Goal: Task Accomplishment & Management: Manage account settings

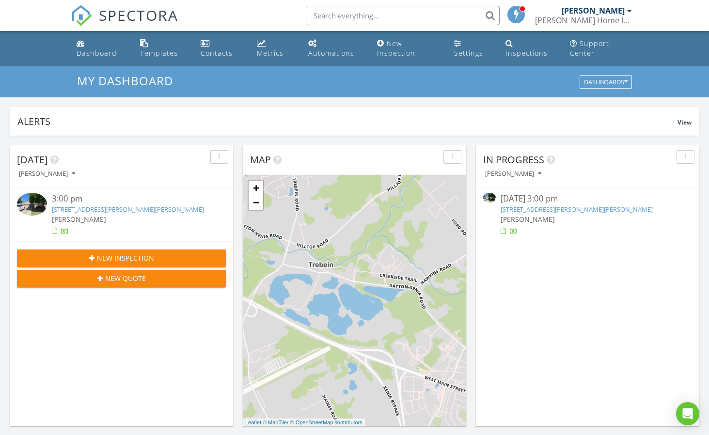
scroll to position [882, 709]
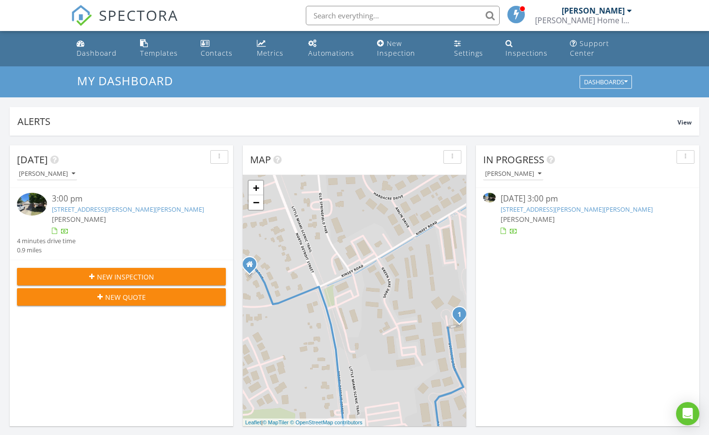
click at [568, 210] on link "[STREET_ADDRESS][PERSON_NAME][PERSON_NAME]" at bounding box center [577, 209] width 152 height 9
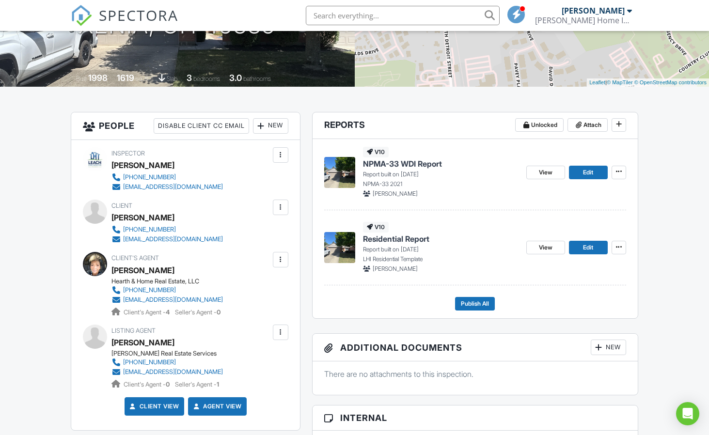
click at [413, 165] on span "NPMA-33 WDI Report" at bounding box center [402, 163] width 79 height 11
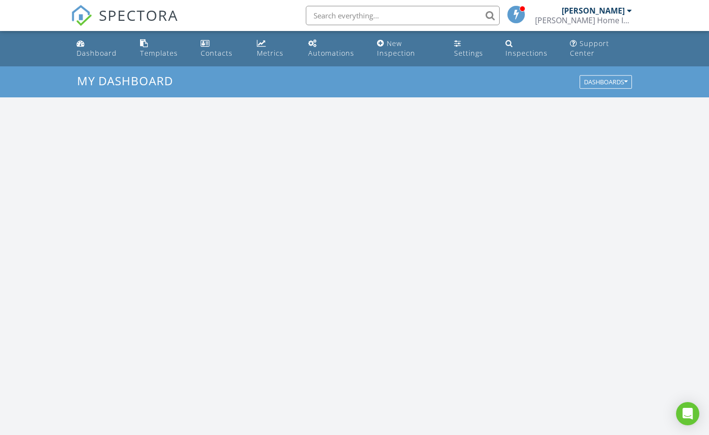
scroll to position [882, 709]
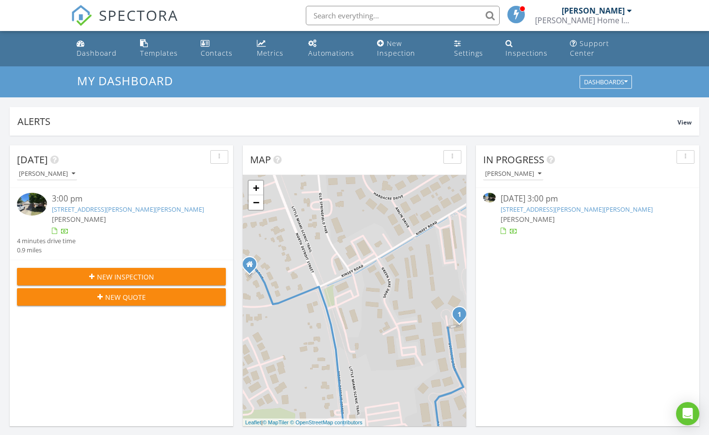
click at [564, 212] on link "[STREET_ADDRESS][PERSON_NAME][PERSON_NAME]" at bounding box center [577, 209] width 152 height 9
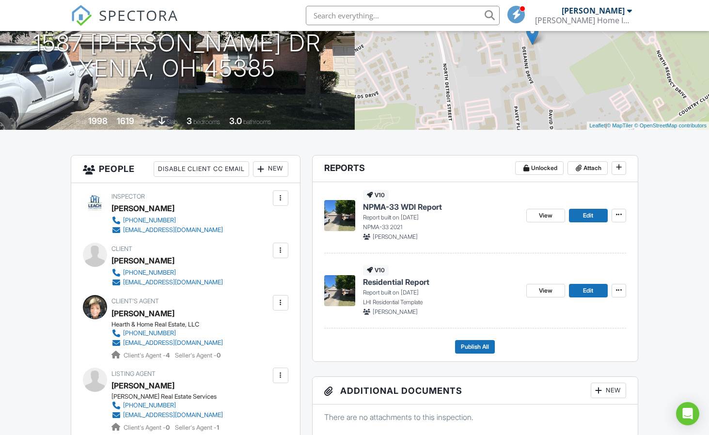
scroll to position [144, 0]
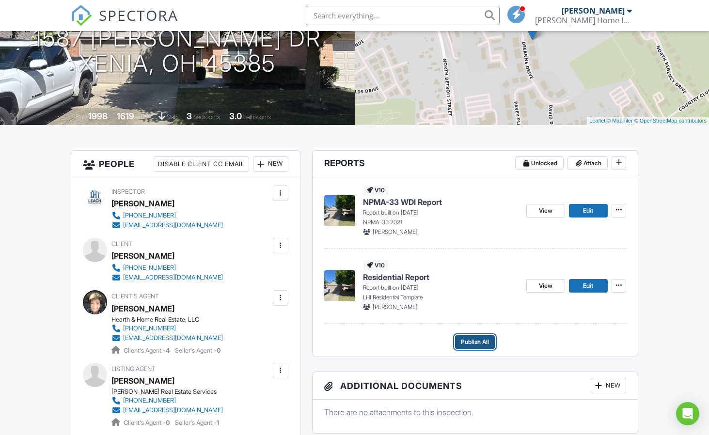
click at [471, 343] on span "Publish All" at bounding box center [475, 342] width 28 height 10
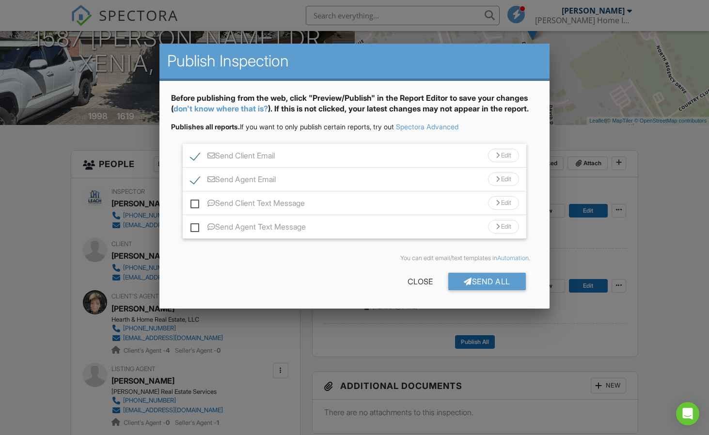
click at [393, 168] on div "Send Client Email Edit" at bounding box center [355, 156] width 344 height 24
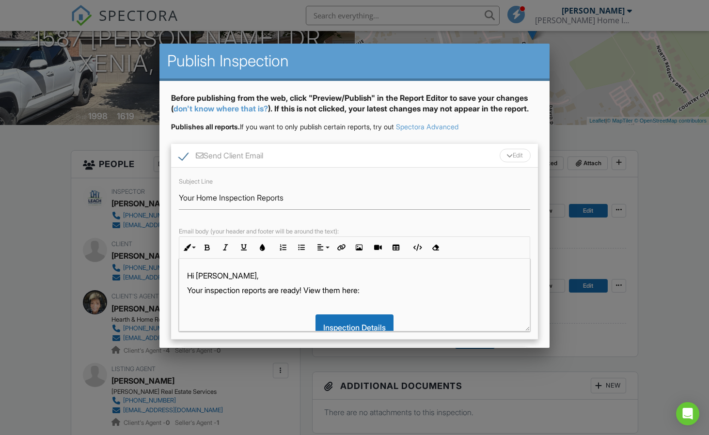
click at [381, 168] on div "Send Client Email Edit" at bounding box center [354, 156] width 367 height 24
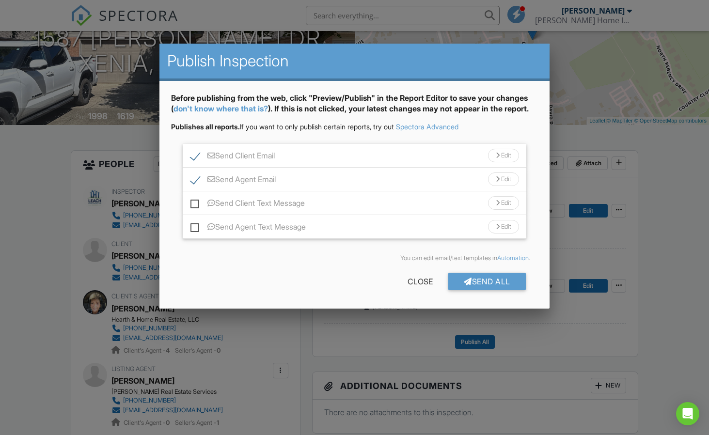
click at [364, 191] on div "Send Agent Email Edit" at bounding box center [355, 180] width 344 height 24
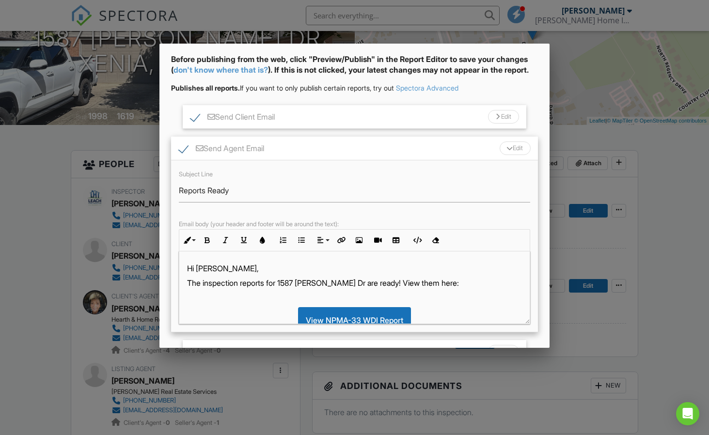
scroll to position [37, 0]
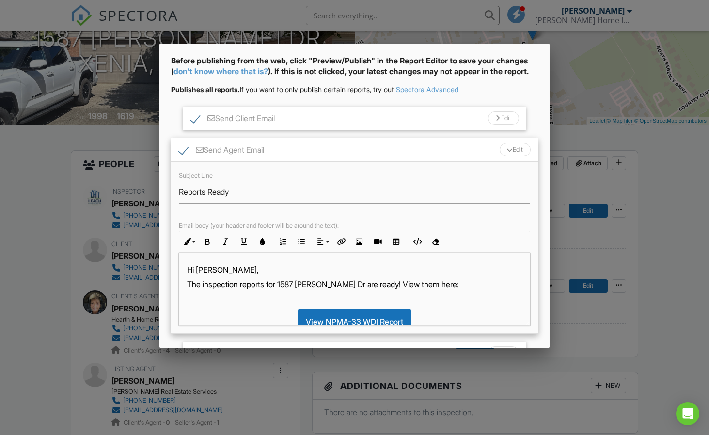
click at [383, 162] on div "Send Agent Email Edit" at bounding box center [354, 150] width 367 height 24
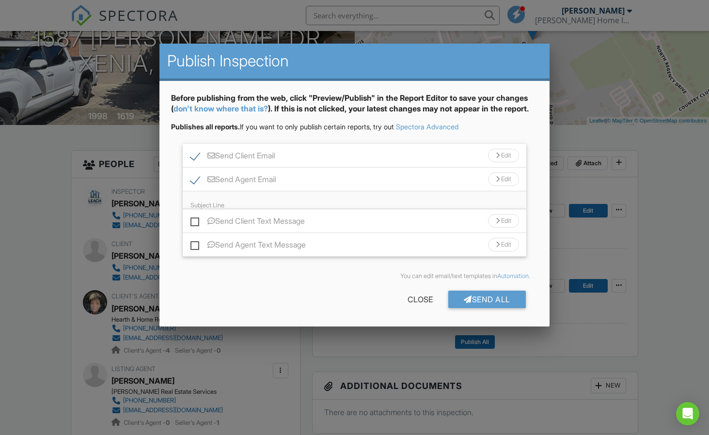
scroll to position [0, 0]
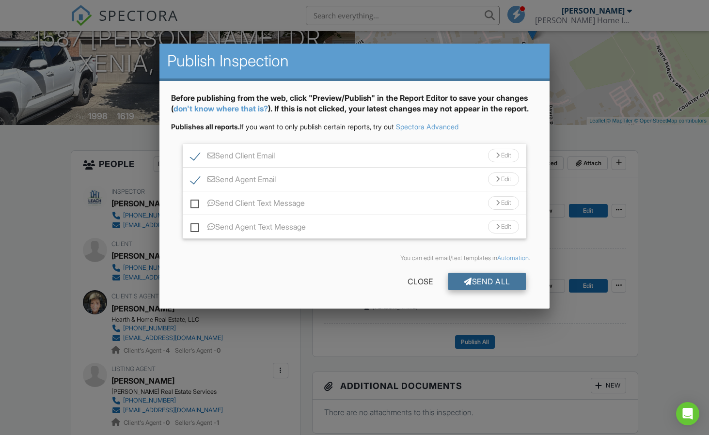
click at [504, 290] on div "Send All" at bounding box center [487, 281] width 78 height 17
